Goal: Transaction & Acquisition: Purchase product/service

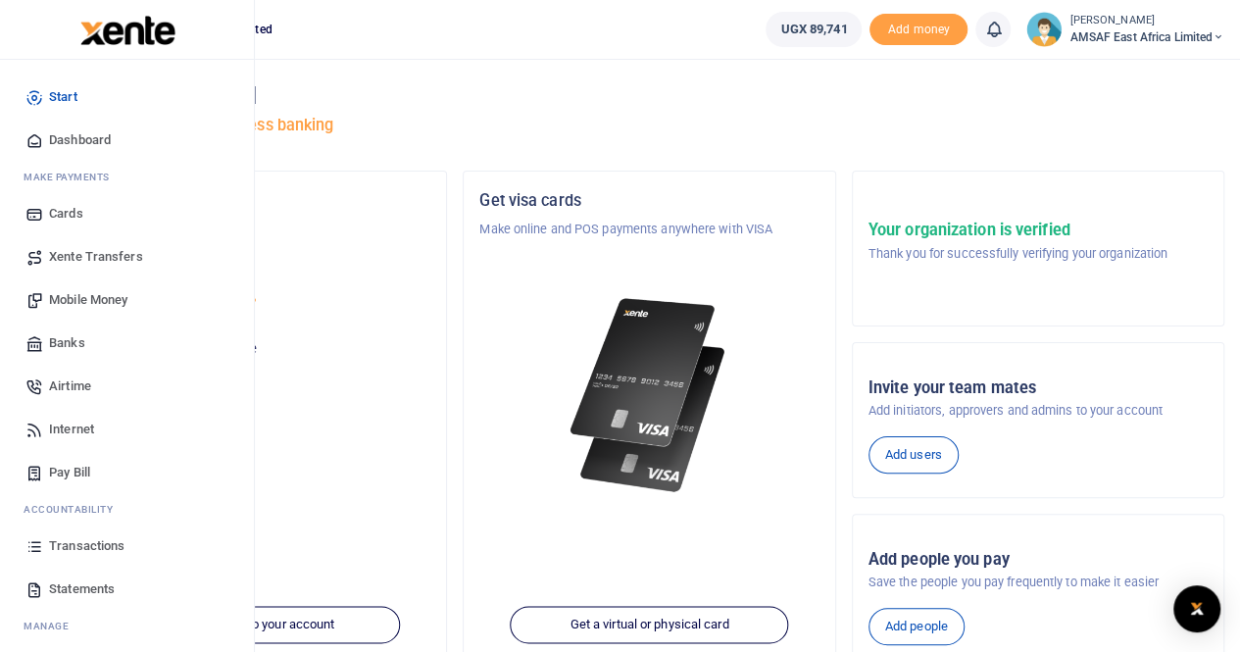
click at [82, 298] on span "Mobile Money" at bounding box center [88, 300] width 78 height 20
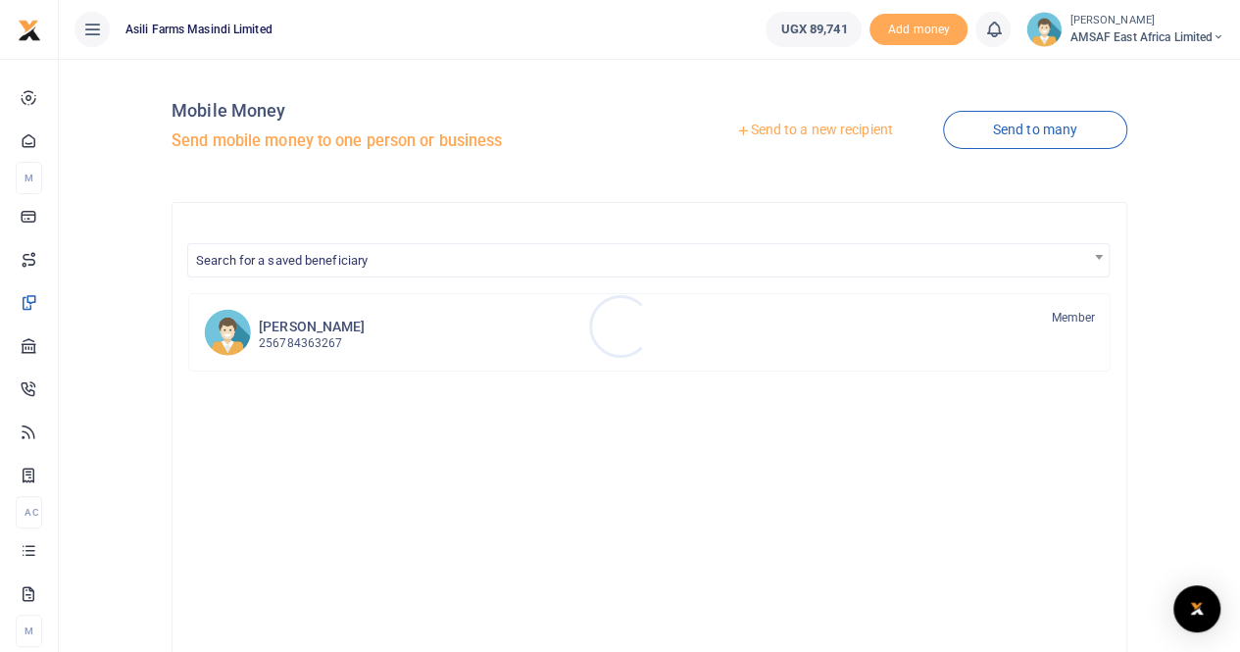
click at [806, 131] on div at bounding box center [620, 326] width 1240 height 652
click at [802, 128] on link "Send to a new recipient" at bounding box center [814, 130] width 256 height 35
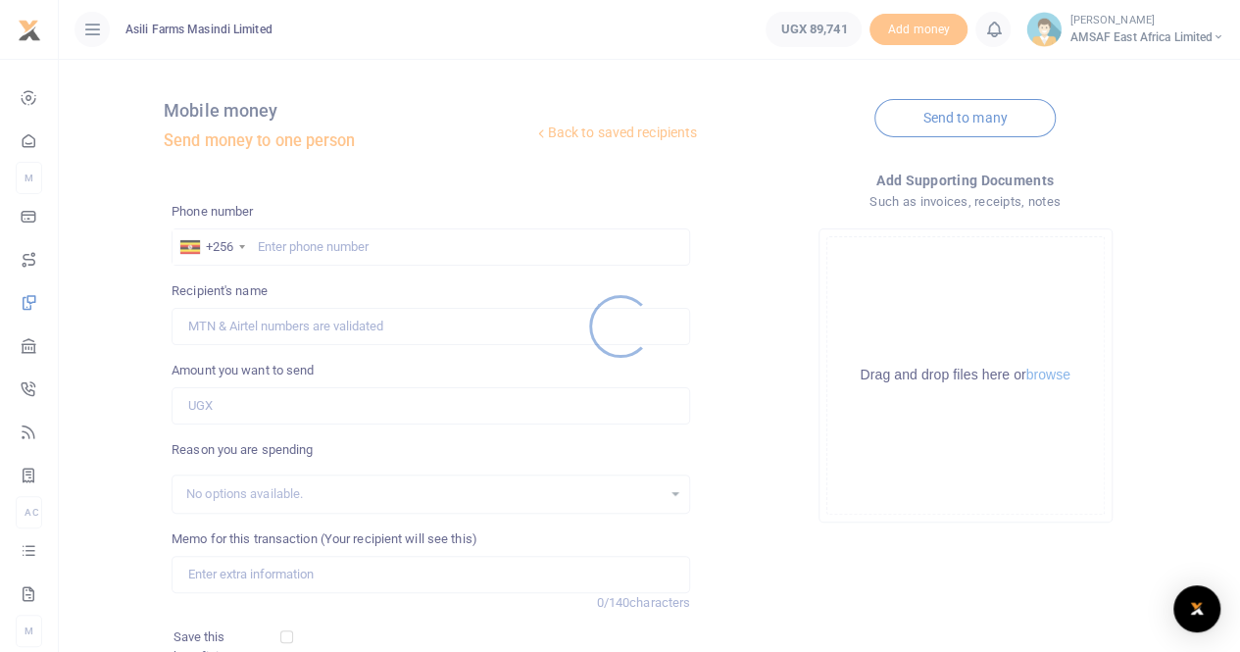
click at [315, 253] on div at bounding box center [620, 326] width 1240 height 652
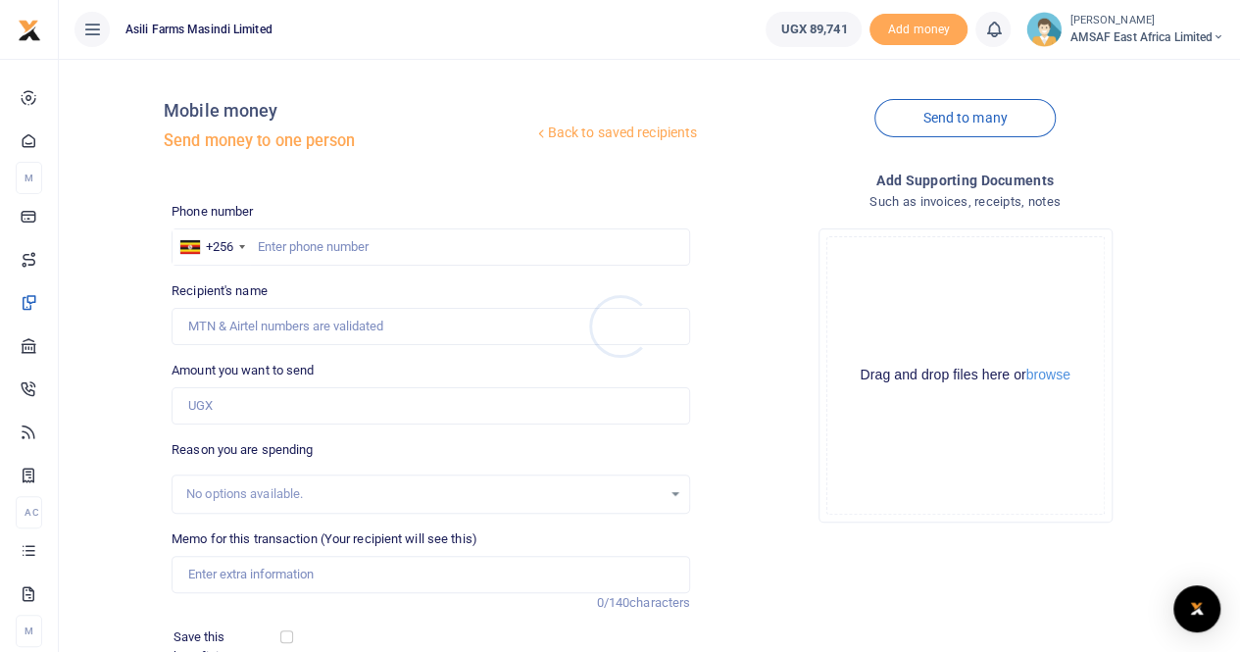
click at [317, 248] on div at bounding box center [620, 326] width 1240 height 652
click at [329, 240] on input "text" at bounding box center [431, 246] width 519 height 37
type input "778111372"
type input "[PERSON_NAME]"
drag, startPoint x: 341, startPoint y: 250, endPoint x: 253, endPoint y: 243, distance: 88.5
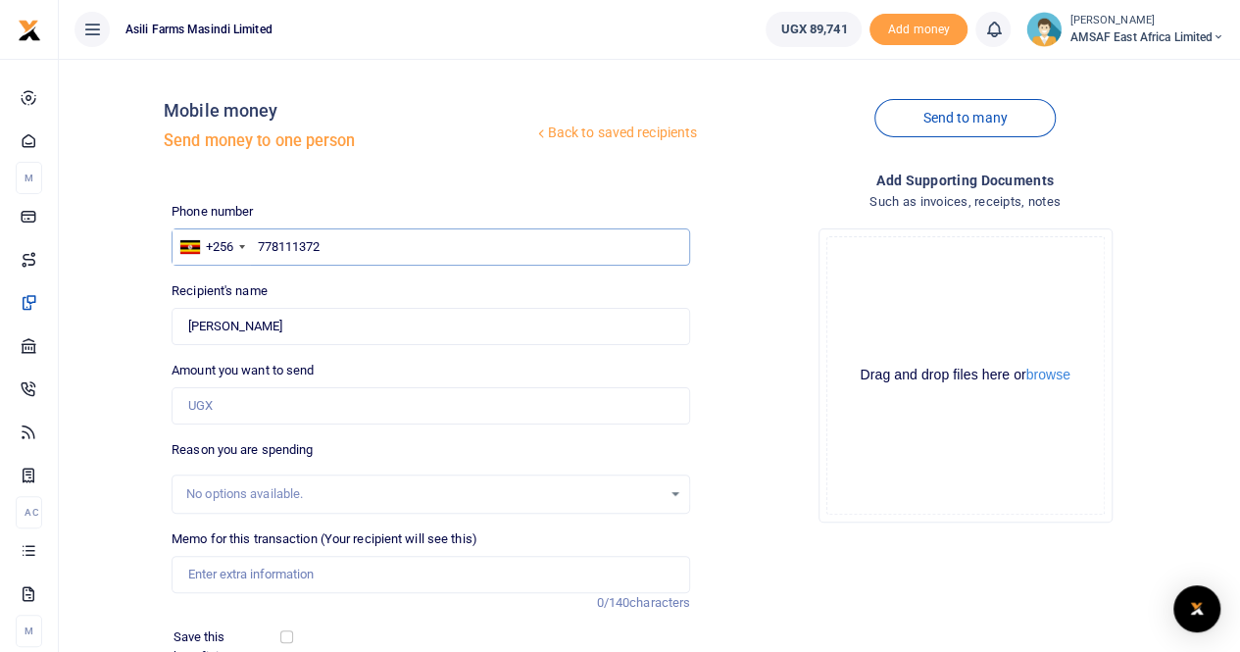
click at [253, 243] on input "778111372" at bounding box center [431, 246] width 519 height 37
type input "778111372"
